Goal: Task Accomplishment & Management: Use online tool/utility

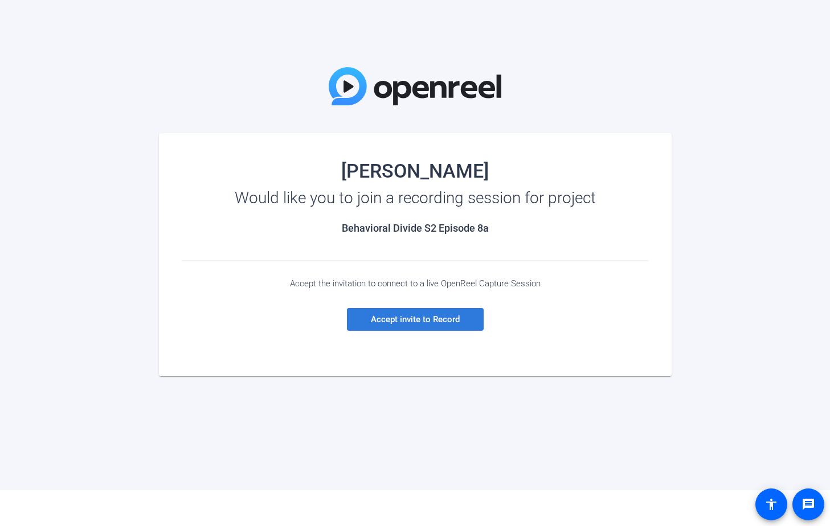
click at [454, 322] on span "Accept invite to Record" at bounding box center [415, 320] width 89 height 10
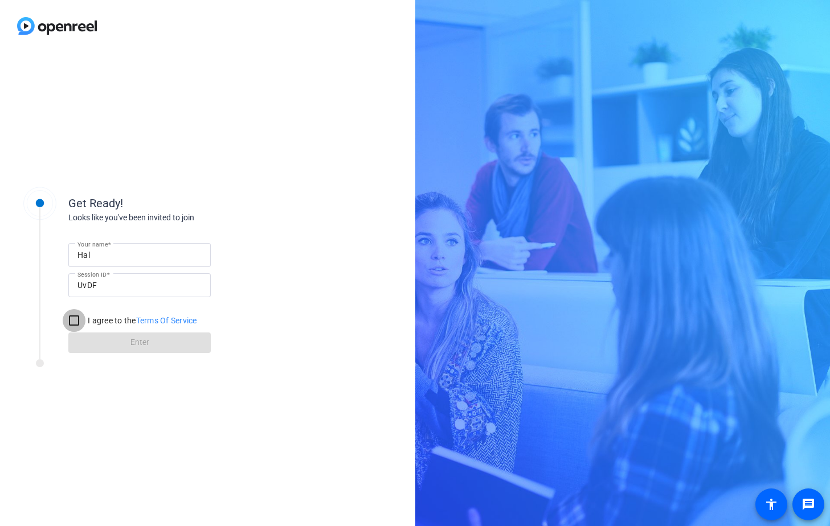
click at [75, 322] on input "I agree to the Terms Of Service" at bounding box center [74, 320] width 23 height 23
checkbox input "true"
click at [122, 258] on input "Hal" at bounding box center [139, 255] width 124 height 14
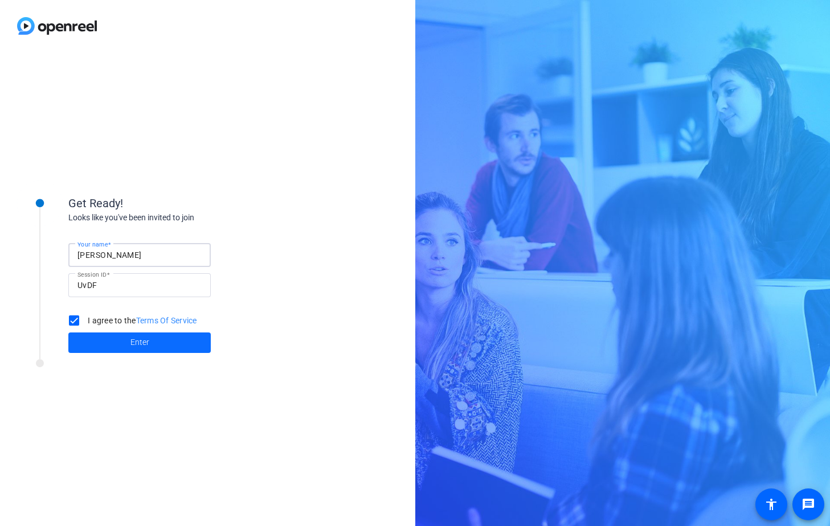
type input "[PERSON_NAME]"
click at [122, 347] on span at bounding box center [139, 342] width 142 height 27
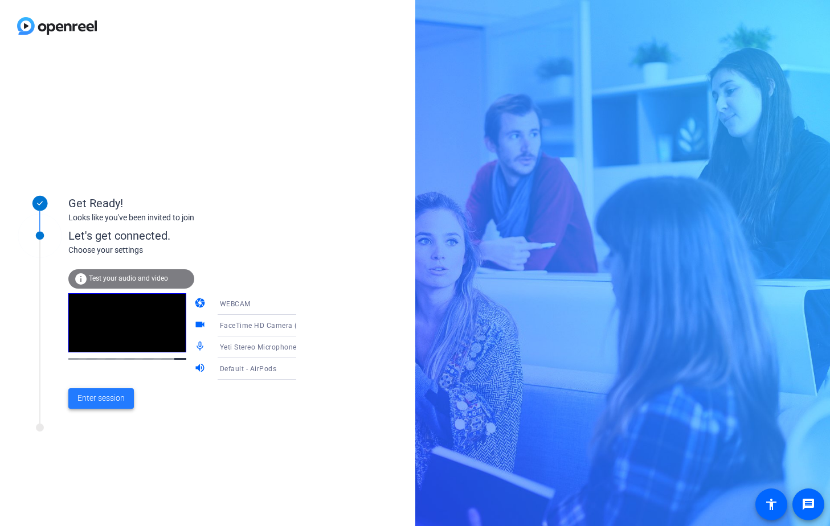
click at [121, 394] on span "Enter session" at bounding box center [100, 399] width 47 height 12
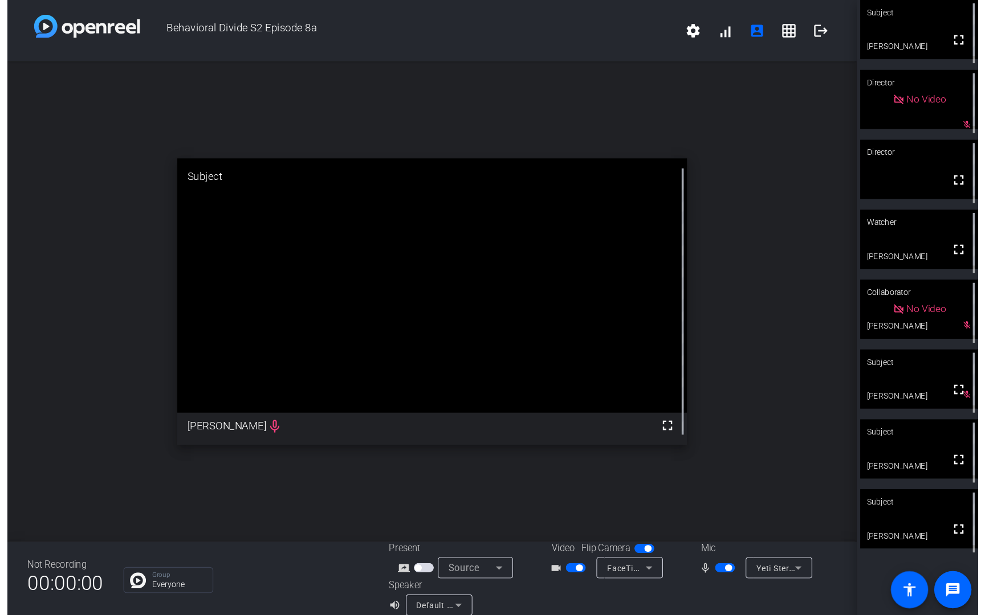
scroll to position [13, 0]
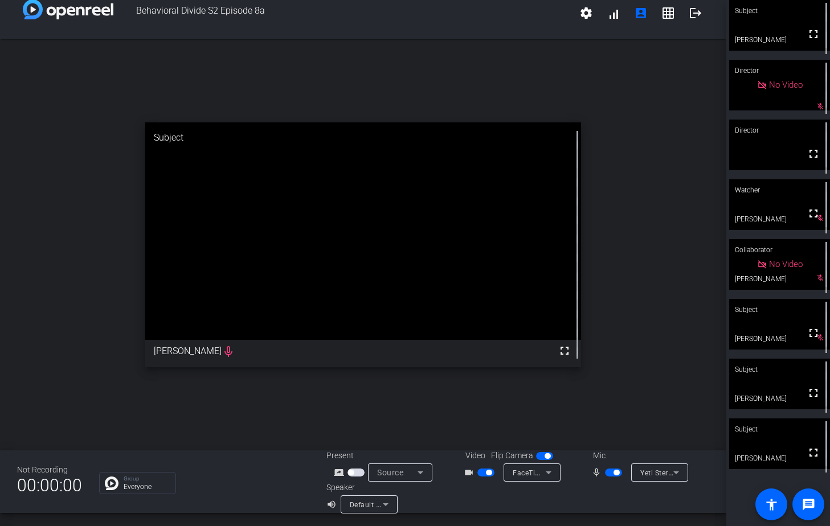
click at [615, 473] on span "button" at bounding box center [617, 473] width 6 height 6
click at [611, 475] on div at bounding box center [614, 473] width 19 height 8
click at [612, 472] on div at bounding box center [614, 473] width 19 height 8
click at [608, 455] on div "Mic" at bounding box center [639, 456] width 114 height 12
click at [601, 472] on mat-icon "mic_none" at bounding box center [598, 473] width 14 height 14
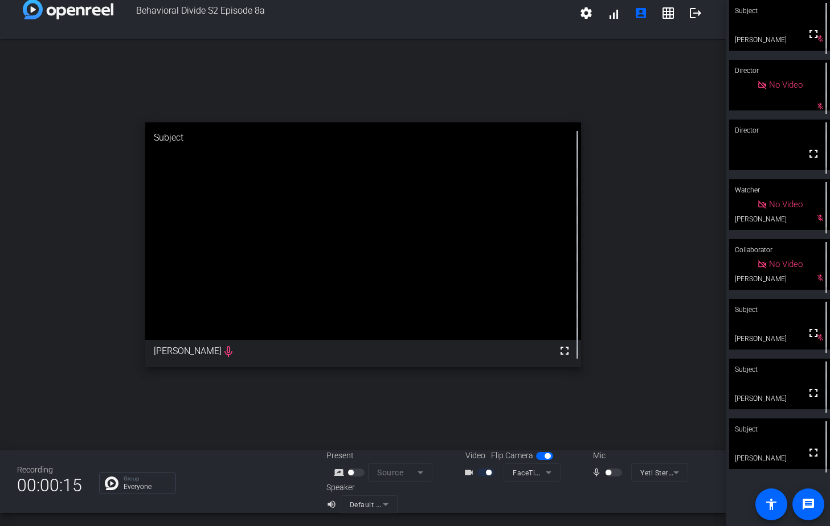
click at [594, 473] on mat-icon "mic_none" at bounding box center [598, 473] width 14 height 14
click at [617, 473] on div at bounding box center [614, 473] width 19 height 8
click at [618, 473] on div at bounding box center [614, 473] width 19 height 8
click at [821, 44] on span at bounding box center [813, 34] width 27 height 27
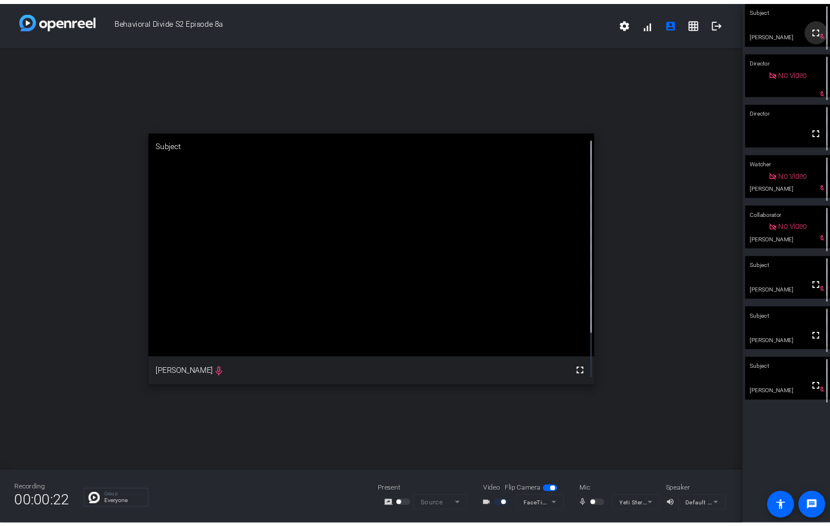
scroll to position [0, 0]
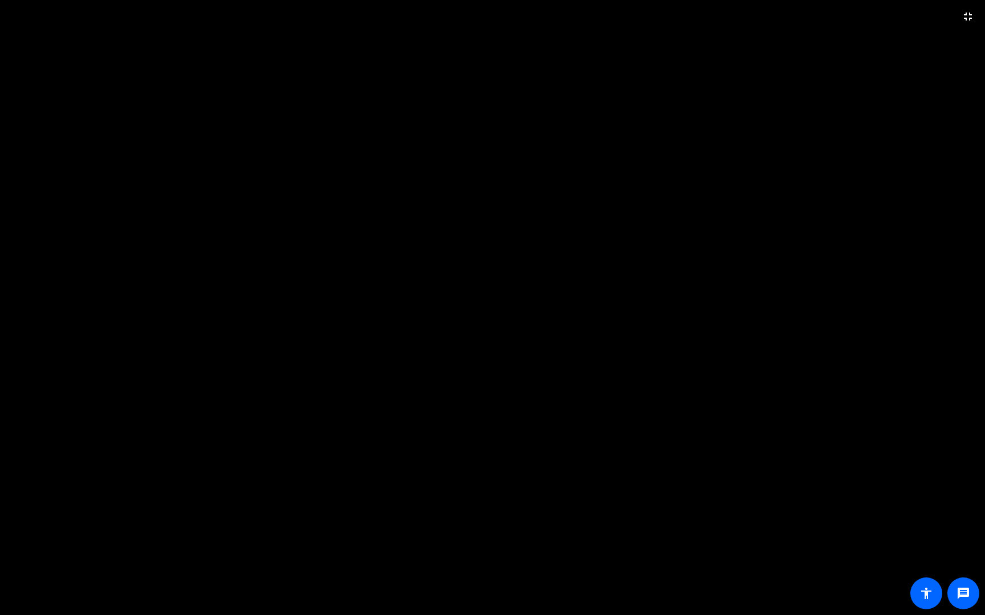
click at [763, 184] on video at bounding box center [492, 307] width 985 height 615
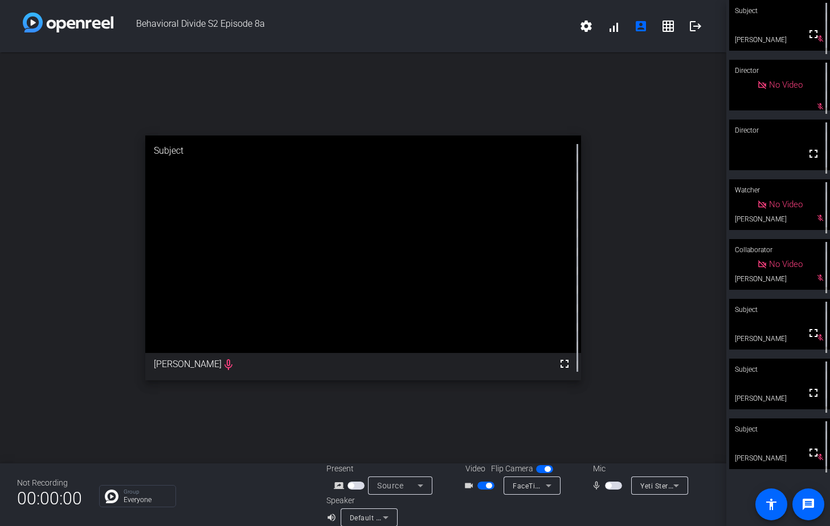
click at [608, 486] on span "button" at bounding box center [609, 486] width 6 height 6
click at [615, 485] on span "button" at bounding box center [617, 486] width 6 height 6
click at [611, 487] on span "button" at bounding box center [609, 486] width 6 height 6
click at [614, 488] on span "button" at bounding box center [617, 486] width 6 height 6
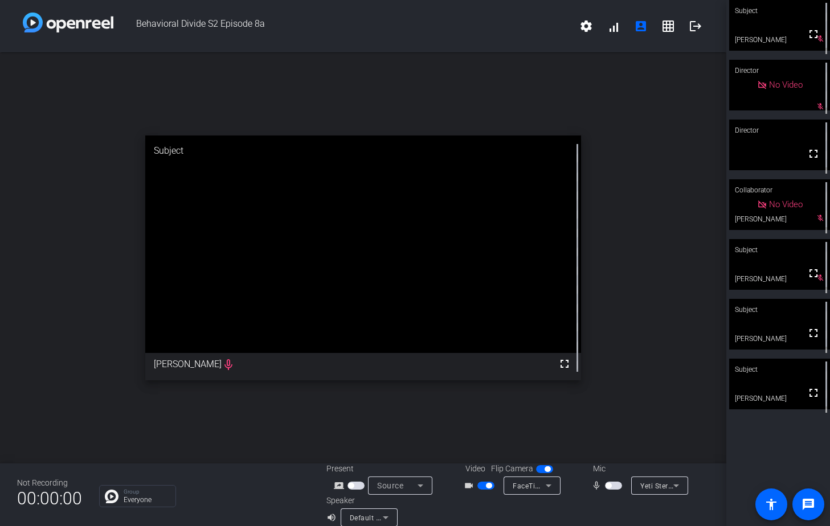
click at [612, 487] on span "button" at bounding box center [613, 486] width 17 height 8
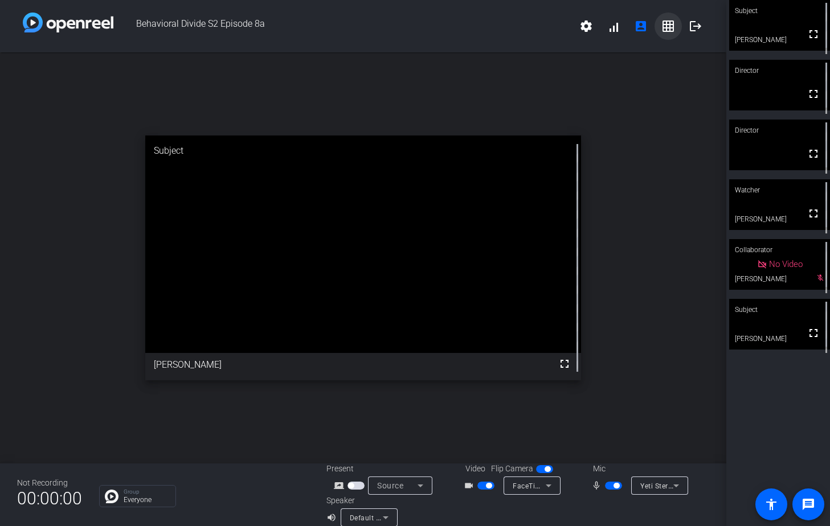
click at [673, 27] on mat-icon "grid_on" at bounding box center [668, 26] width 14 height 14
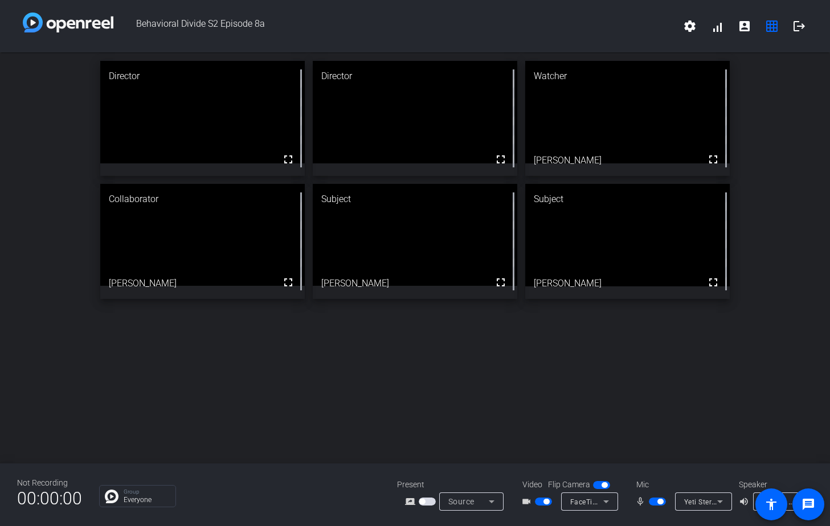
drag, startPoint x: 550, startPoint y: 379, endPoint x: 420, endPoint y: 535, distance: 203.1
click at [420, 526] on html "Accessibility Screen-Reader Guide, Feedback, and Issue Reporting | New window B…" at bounding box center [415, 263] width 830 height 526
click at [546, 336] on div "Director fullscreen Director fullscreen Watcher fullscreen [PERSON_NAME] Collab…" at bounding box center [415, 257] width 830 height 411
click at [511, 386] on div "Director fullscreen mic_none Director fullscreen Watcher fullscreen [PERSON_NAM…" at bounding box center [415, 257] width 830 height 411
